Goal: Information Seeking & Learning: Find specific fact

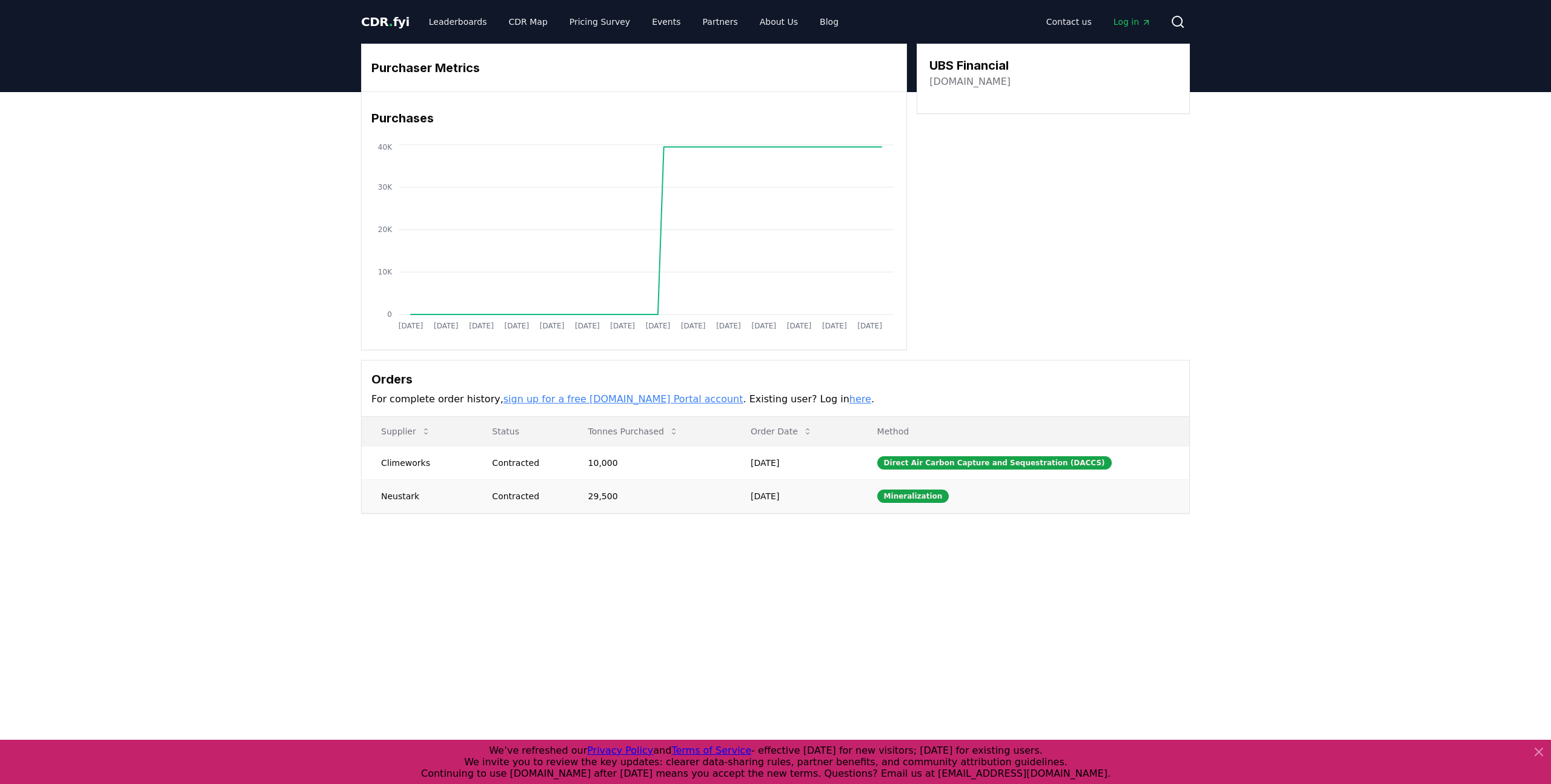
click at [409, 501] on td "Neustark" at bounding box center [417, 495] width 111 height 33
click at [404, 497] on td "Neustark" at bounding box center [417, 495] width 111 height 33
click at [900, 495] on div "Mineralization" at bounding box center [913, 496] width 72 height 13
click at [401, 498] on td "Neustark" at bounding box center [417, 495] width 111 height 33
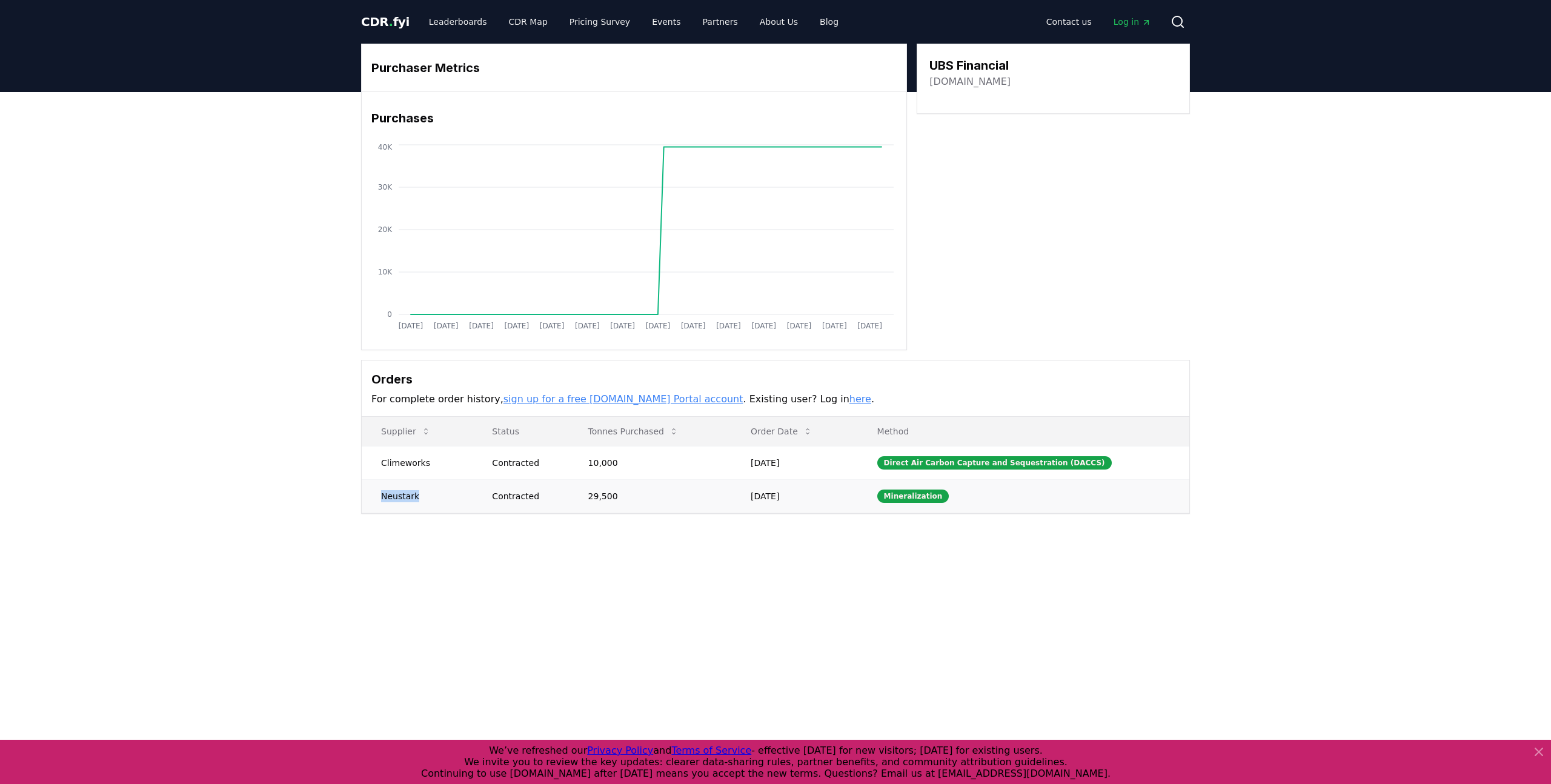
click at [401, 498] on td "Neustark" at bounding box center [417, 495] width 111 height 33
copy td "Neustark"
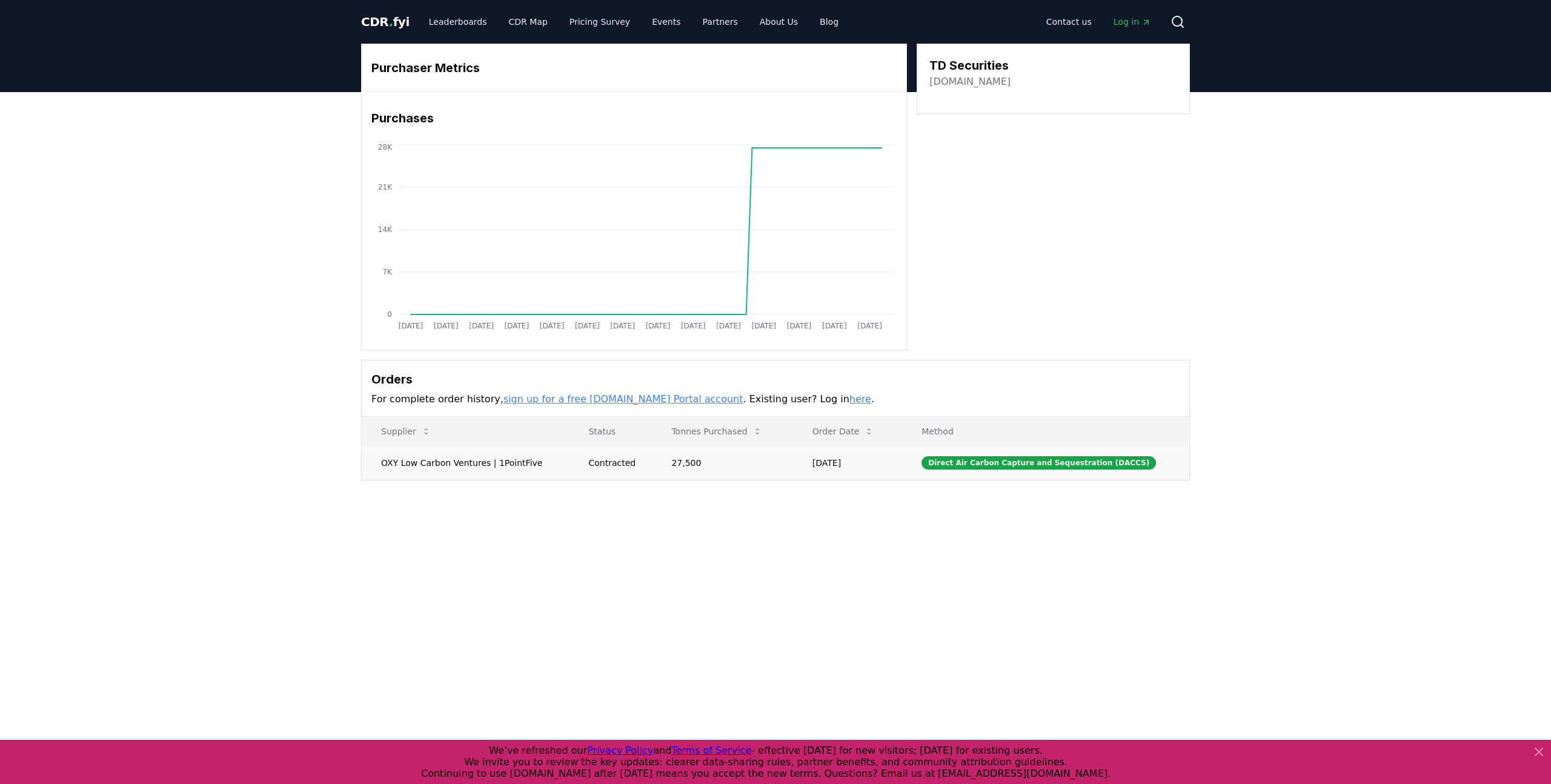
click at [481, 463] on td "OXY Low Carbon Ventures | 1PointFive" at bounding box center [465, 462] width 207 height 33
copy td "OXY Low Carbon Ventures | 1PointFive"
